Goal: Task Accomplishment & Management: Manage account settings

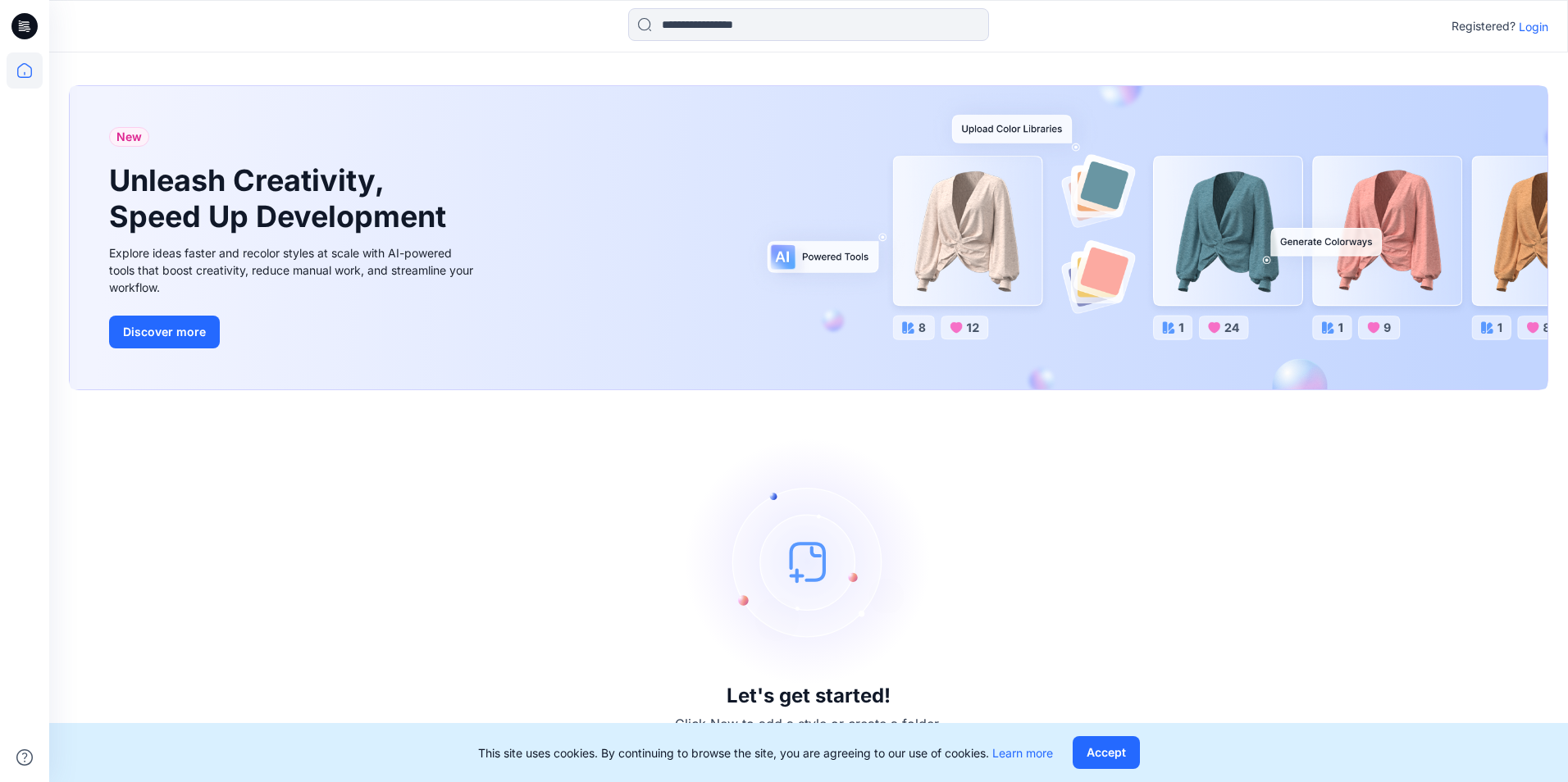
click at [1493, 25] on p "Registered?" at bounding box center [1483, 26] width 64 height 20
click at [1518, 26] on p "Login" at bounding box center [1533, 27] width 30 height 17
click at [1110, 760] on button "Accept" at bounding box center [1106, 752] width 67 height 33
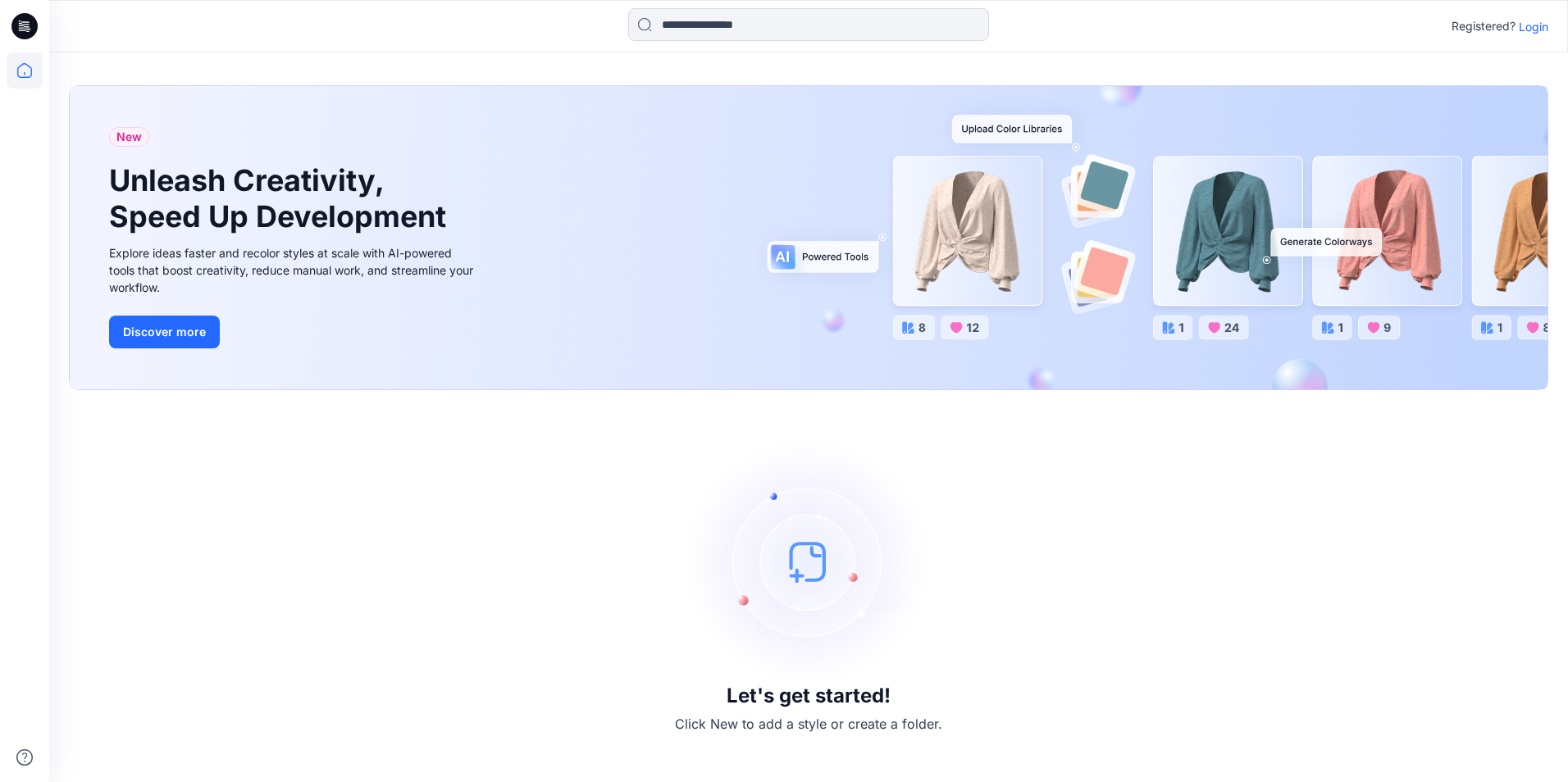
click at [1548, 30] on div "Registered? Login" at bounding box center [807, 27] width 1517 height 36
click at [1540, 29] on p "Login" at bounding box center [1533, 27] width 30 height 17
